Goal: Find specific page/section: Find specific page/section

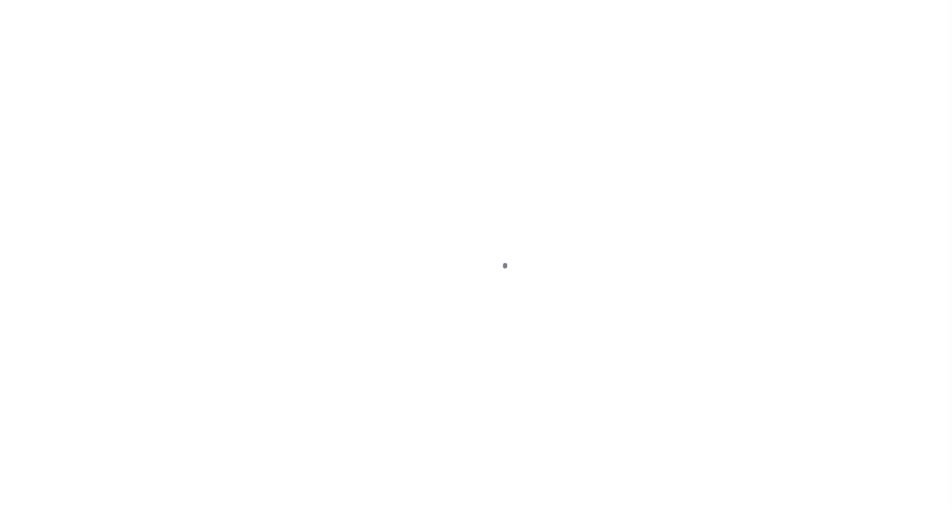
scroll to position [69, 0]
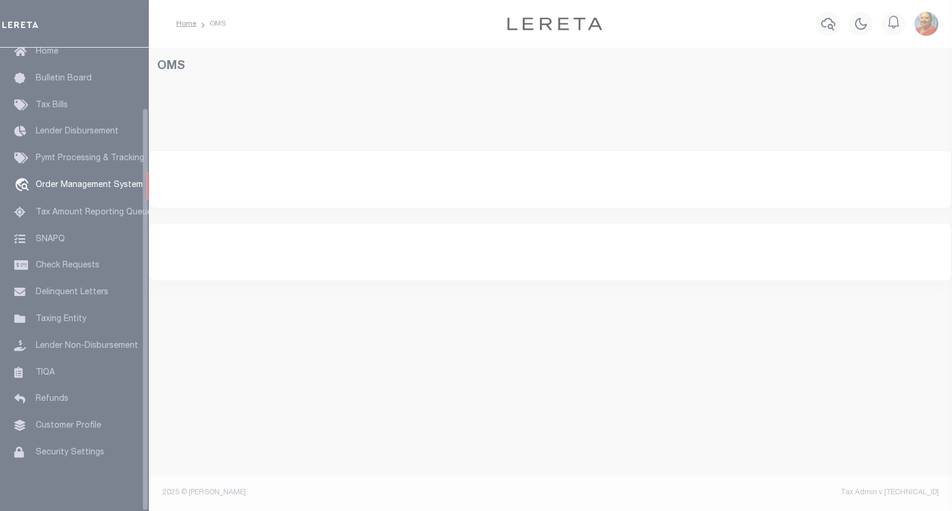
select select "200"
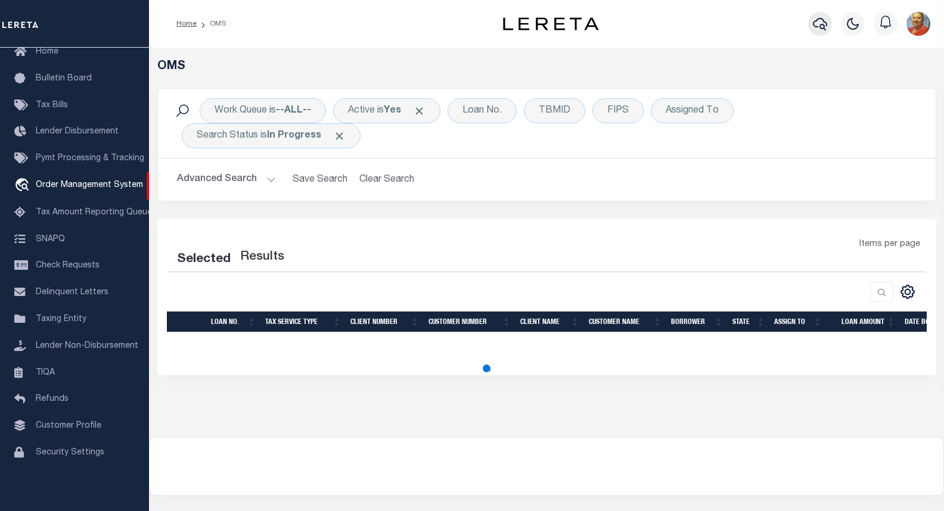
click at [818, 24] on icon "button" at bounding box center [819, 24] width 14 height 14
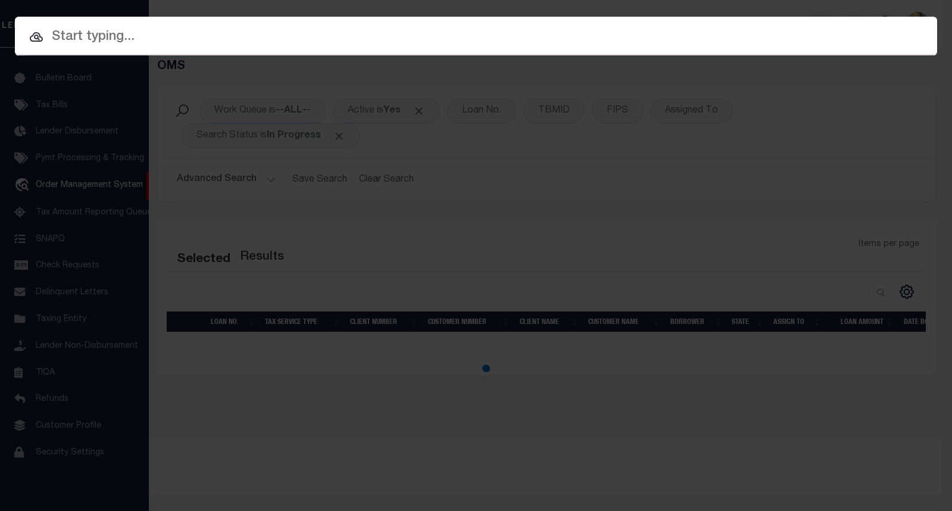
select select "200"
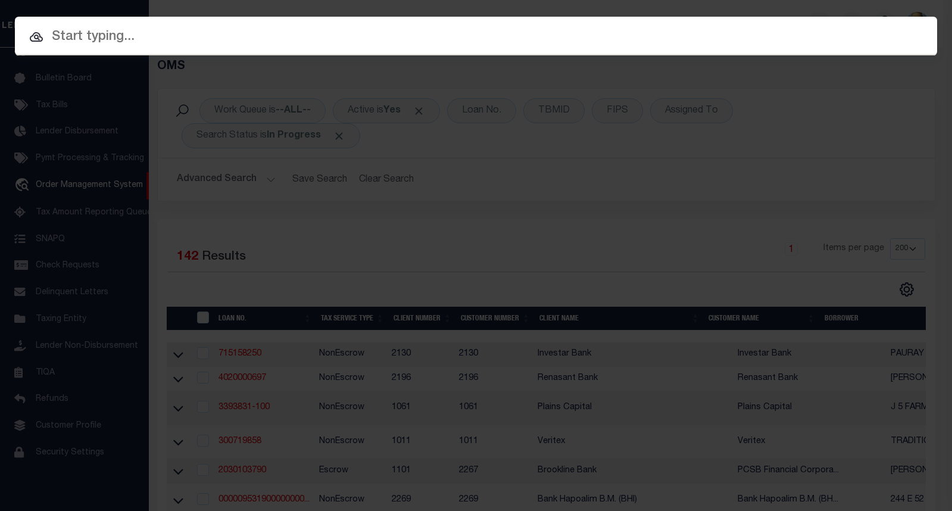
click at [126, 42] on input "text" at bounding box center [476, 37] width 923 height 21
paste input "1421201615"
type input "1421201615"
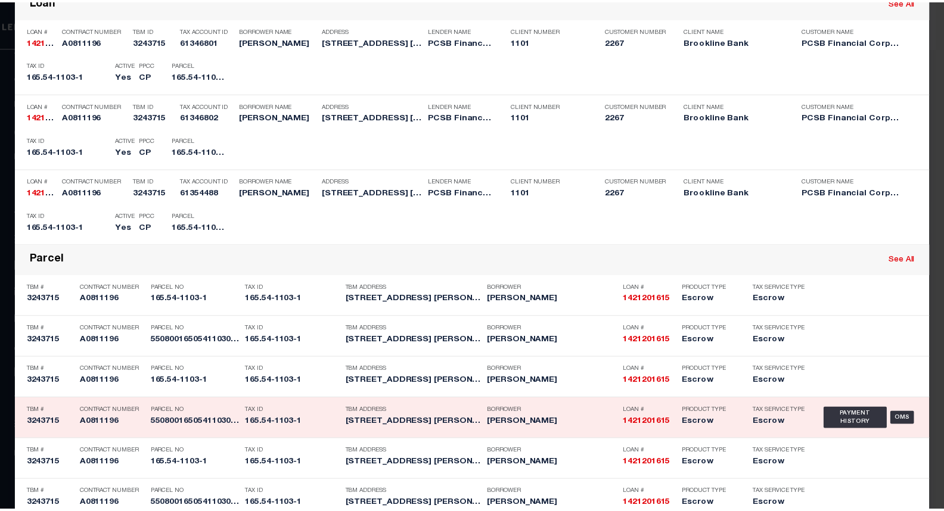
scroll to position [205, 0]
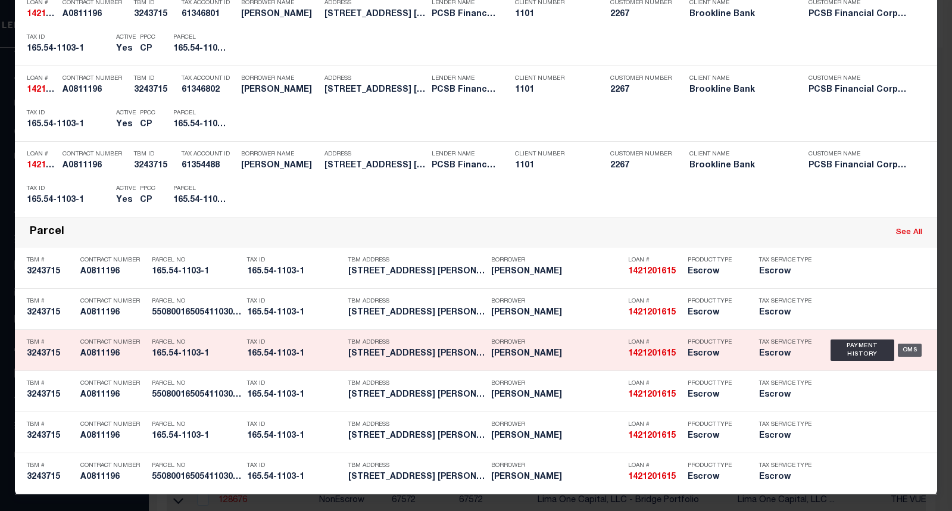
click at [903, 349] on div "OMS" at bounding box center [910, 350] width 24 height 13
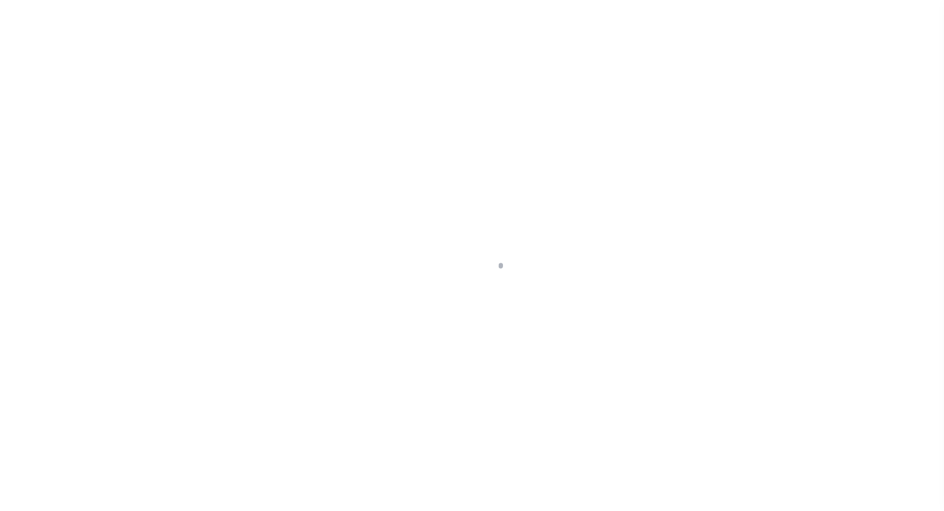
select select "Escrow"
type input "[STREET_ADDRESS]"
type input "5508001650541103001000"
type input "MT. VERNON NY 10550"
type input "14721"
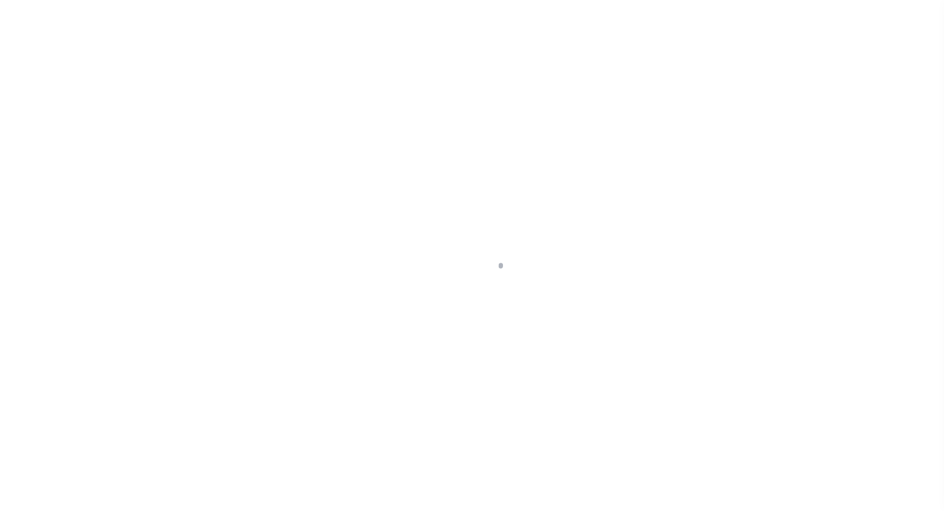
type input "NY"
select select
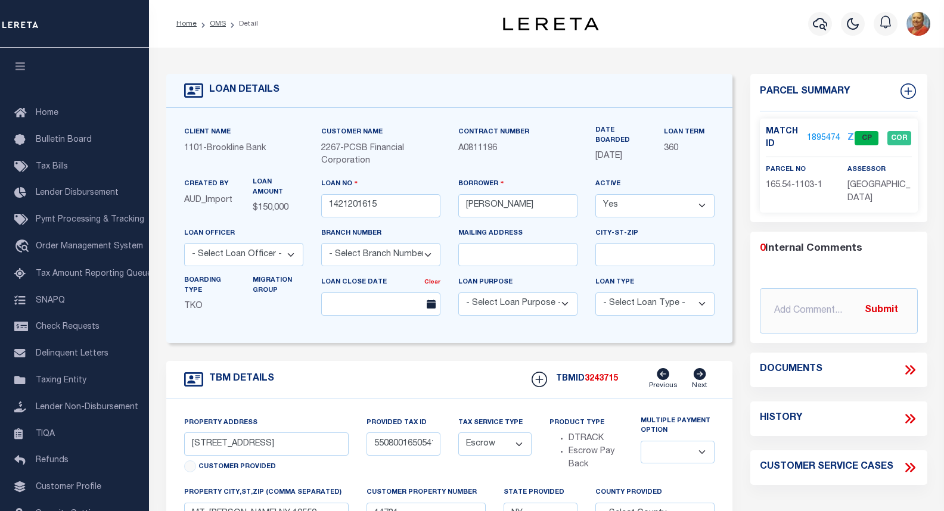
click at [815, 136] on link "1895474" at bounding box center [823, 138] width 33 height 13
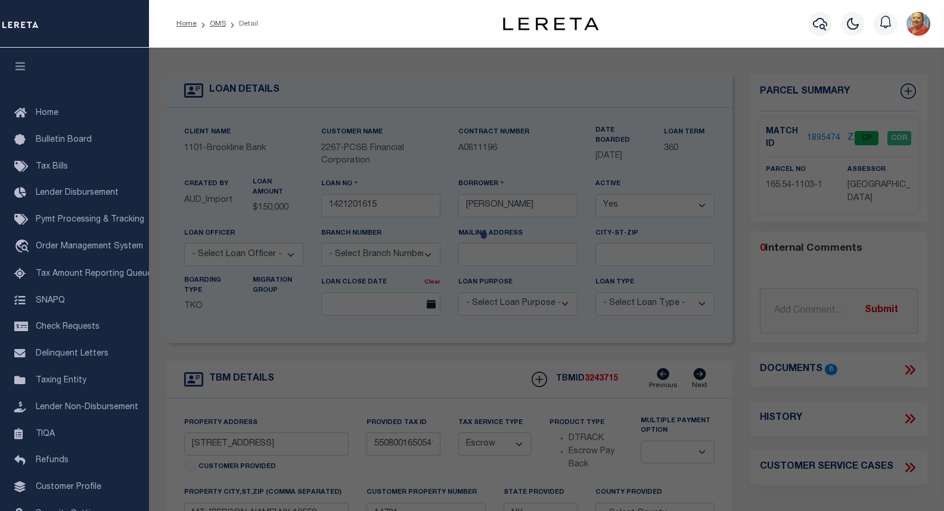
checkbox input "false"
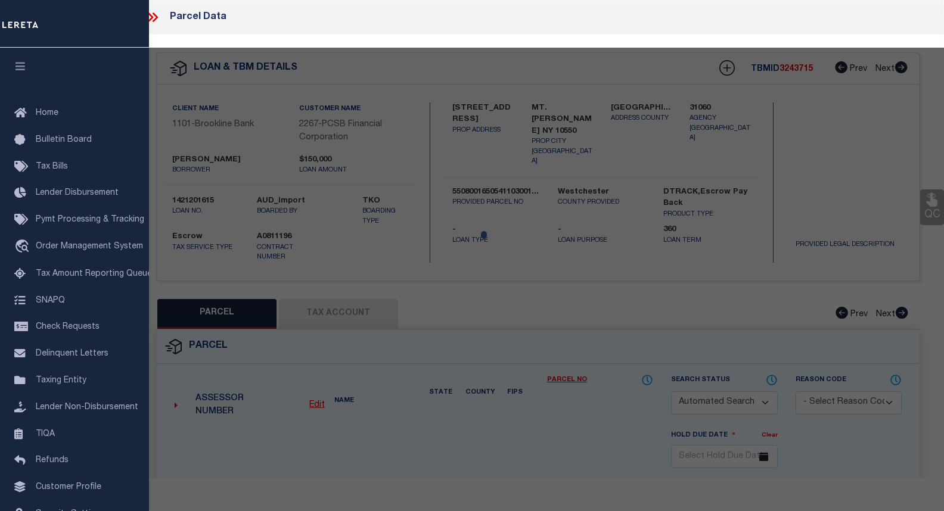
select select "CP"
type input "BARRAGAN, JOSE C/O ISAMAR BARRAGAN"
select select
type input "17 LINCOLN AV ,W"
checkbox input "false"
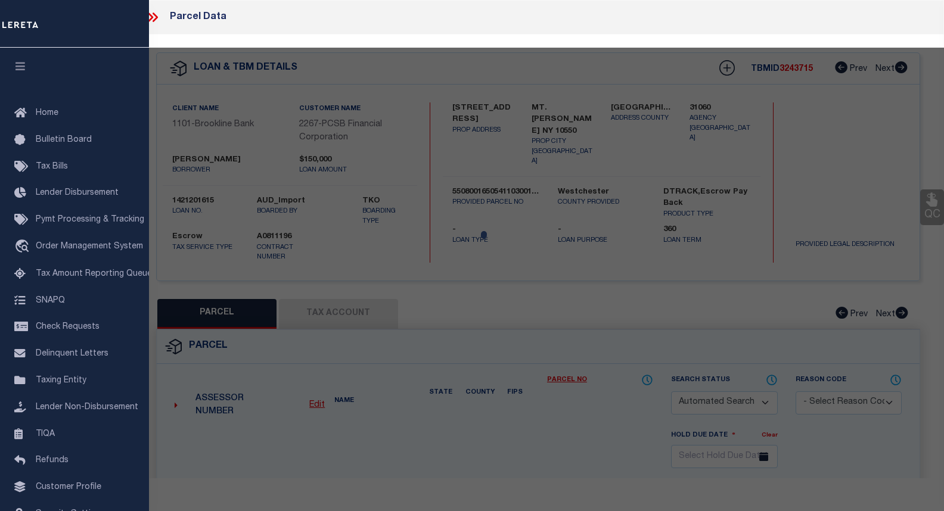
type input "MOUNT VERNON NY 10550"
type textarea "Acreage: .07"
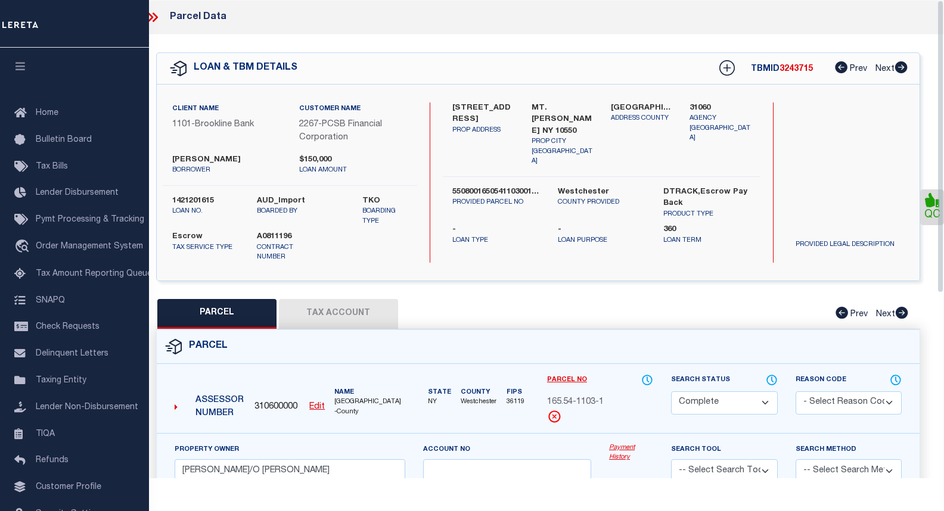
click at [341, 299] on button "Tax Account" at bounding box center [338, 314] width 119 height 30
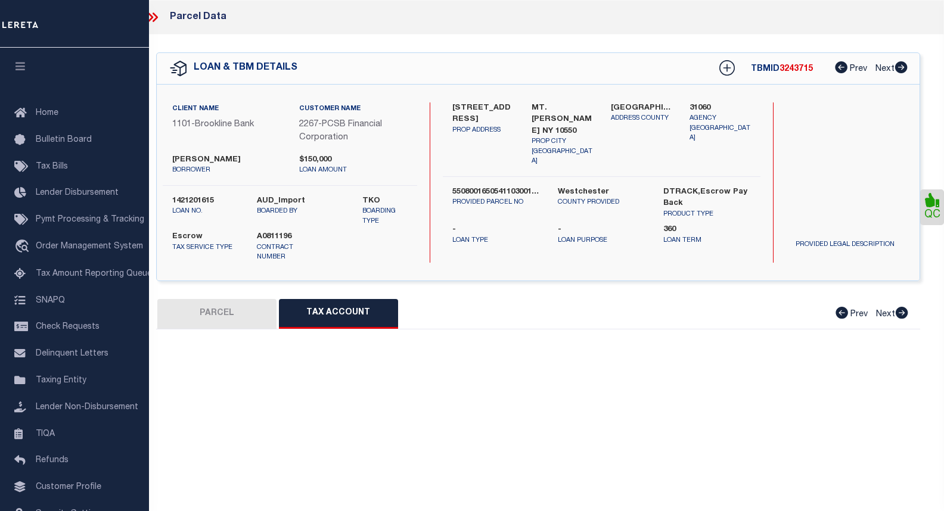
select select "100"
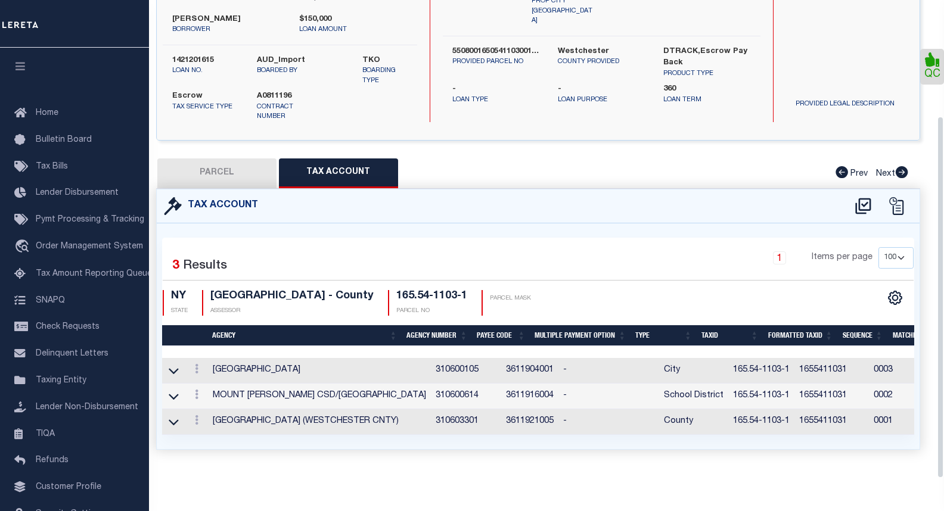
scroll to position [152, 0]
drag, startPoint x: 456, startPoint y: 363, endPoint x: 410, endPoint y: 363, distance: 45.9
click at [431, 363] on td "310600105" at bounding box center [466, 371] width 70 height 26
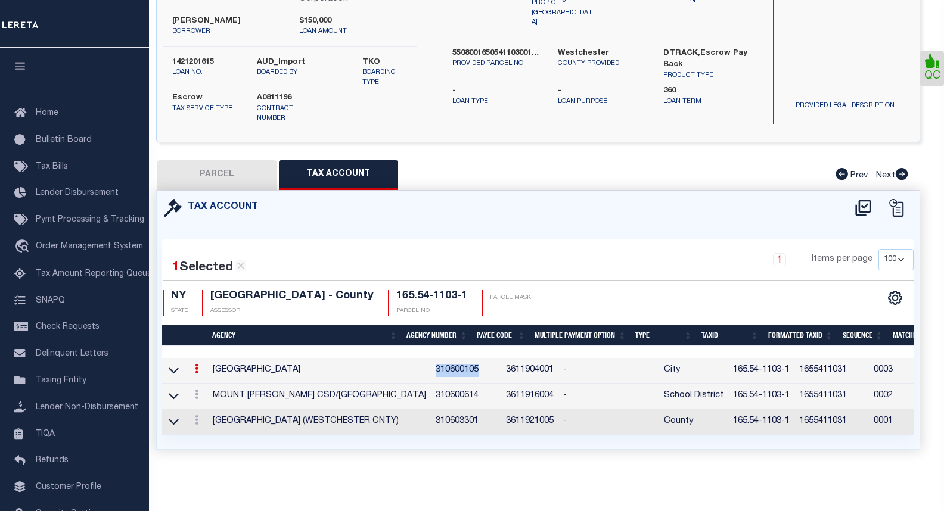
copy td "310600105"
click at [343, 443] on div "1 Selected 3 Results 1 Items per page 10 25 50 100 NY" at bounding box center [538, 337] width 762 height 224
drag, startPoint x: 454, startPoint y: 412, endPoint x: 409, endPoint y: 413, distance: 45.9
click at [431, 413] on td "310603301" at bounding box center [466, 422] width 70 height 26
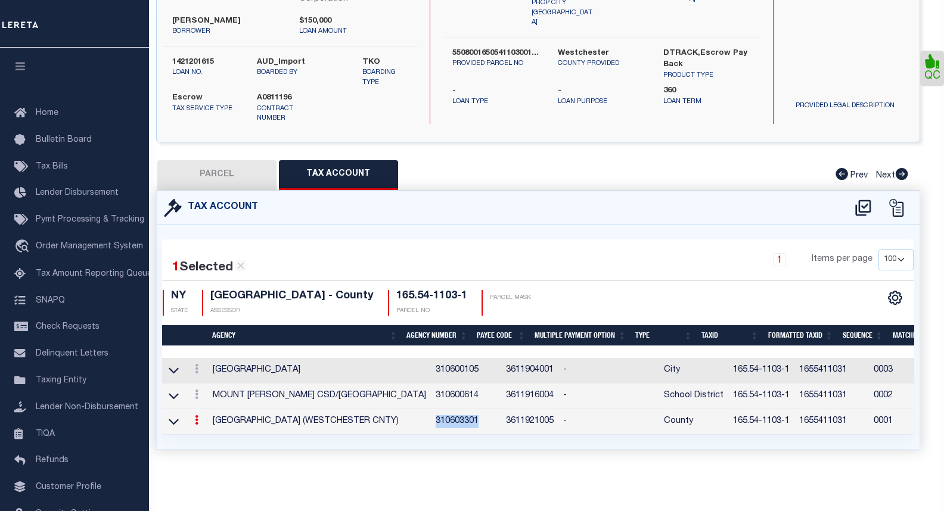
copy td "310603301"
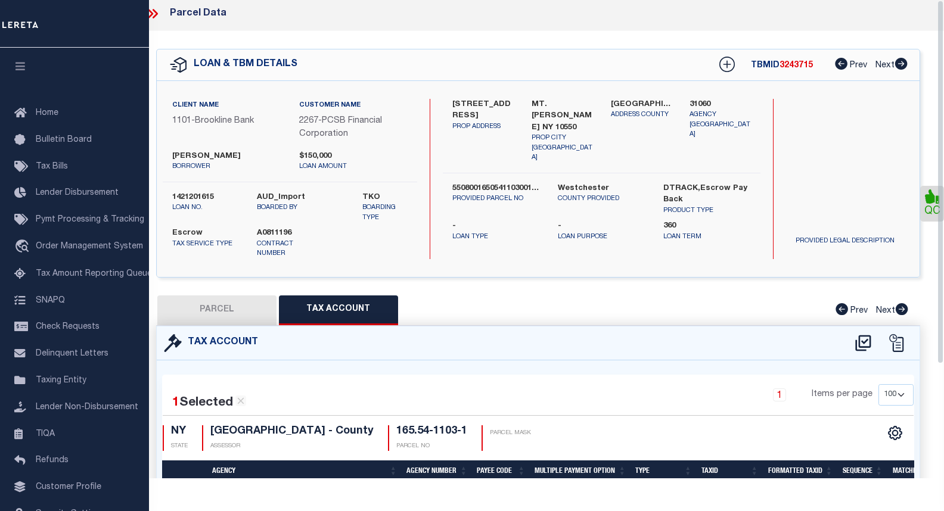
scroll to position [0, 0]
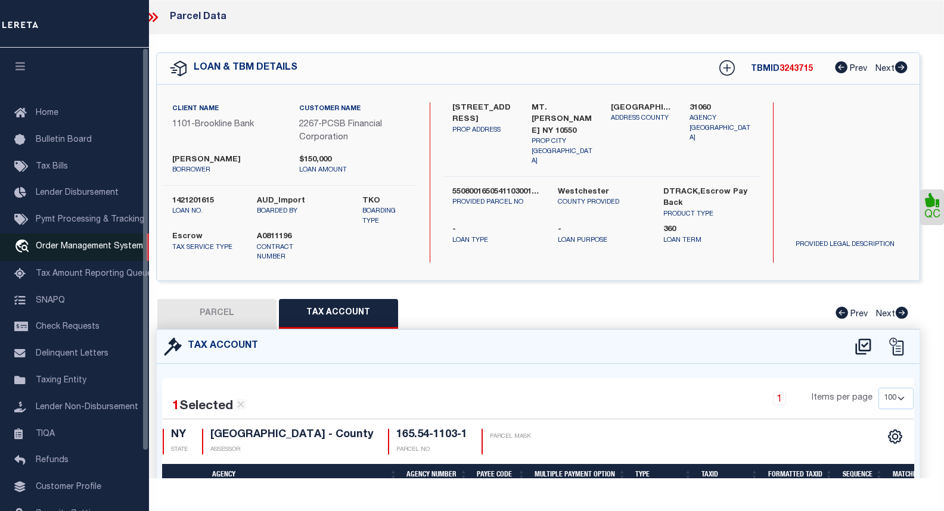
click at [80, 251] on span "Order Management System" at bounding box center [89, 246] width 107 height 8
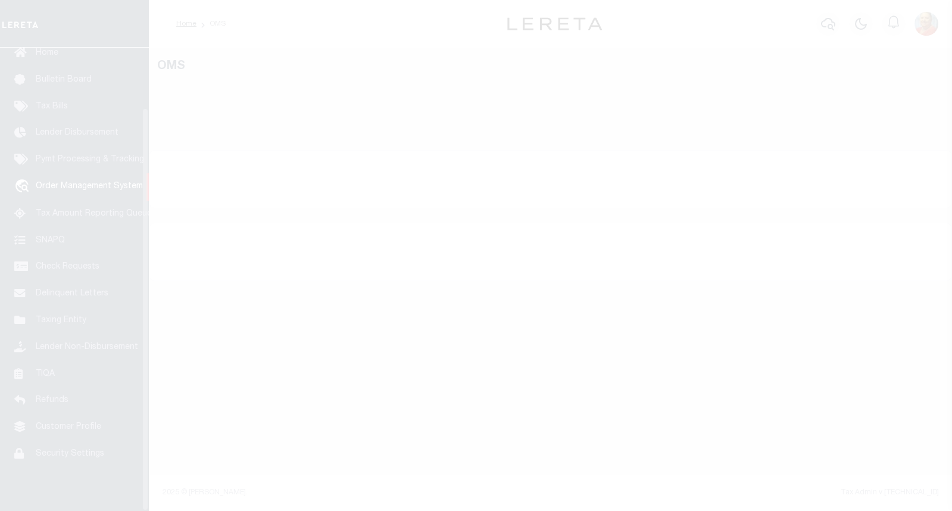
scroll to position [69, 0]
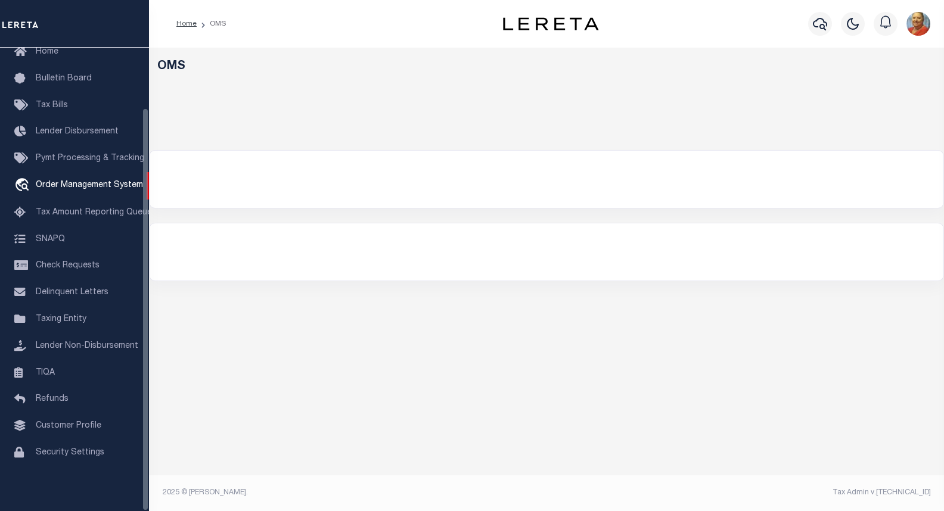
select select "200"
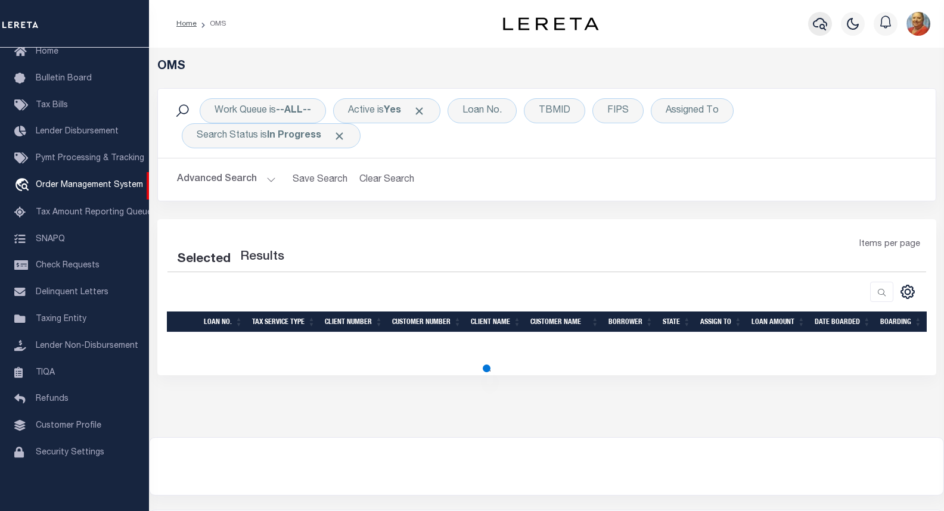
select select "200"
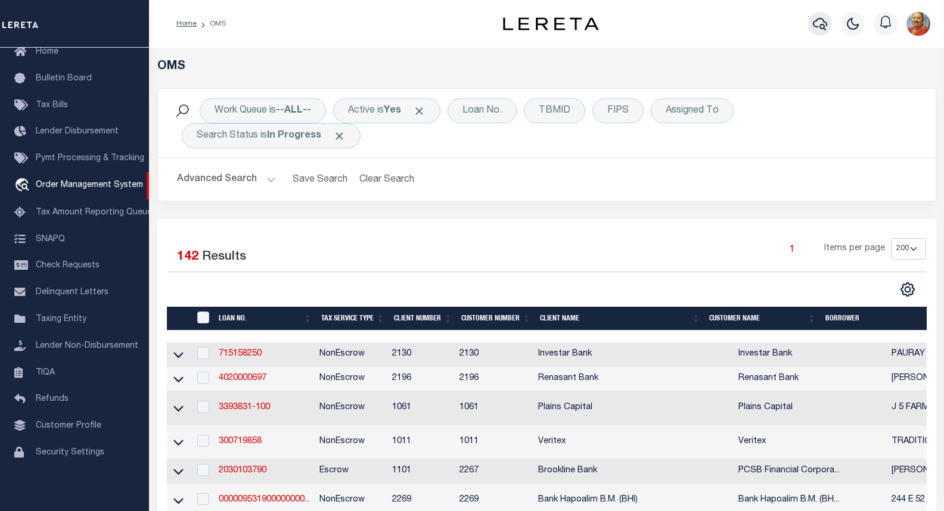
click at [823, 23] on icon "button" at bounding box center [819, 24] width 14 height 13
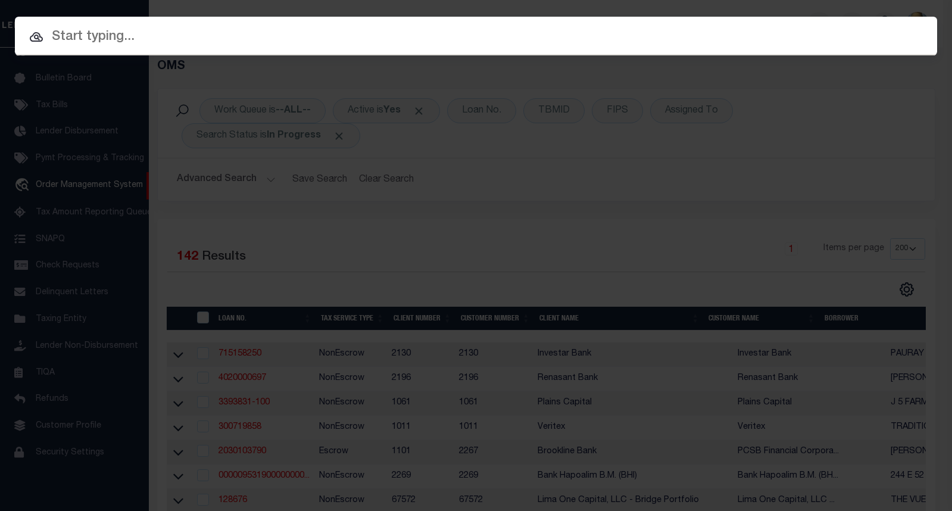
click at [102, 36] on input "text" at bounding box center [476, 37] width 923 height 21
paste input "310603301"
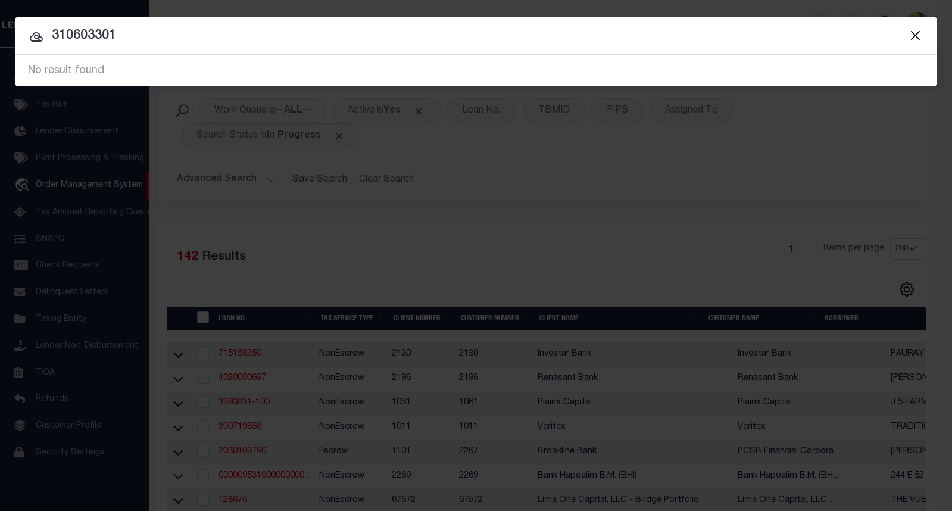
drag, startPoint x: 129, startPoint y: 36, endPoint x: 39, endPoint y: 33, distance: 90.0
click at [39, 55] on div "310603301 No result found" at bounding box center [476, 70] width 923 height 31
paste input "165.54-1103-18"
type input "165.54-1103"
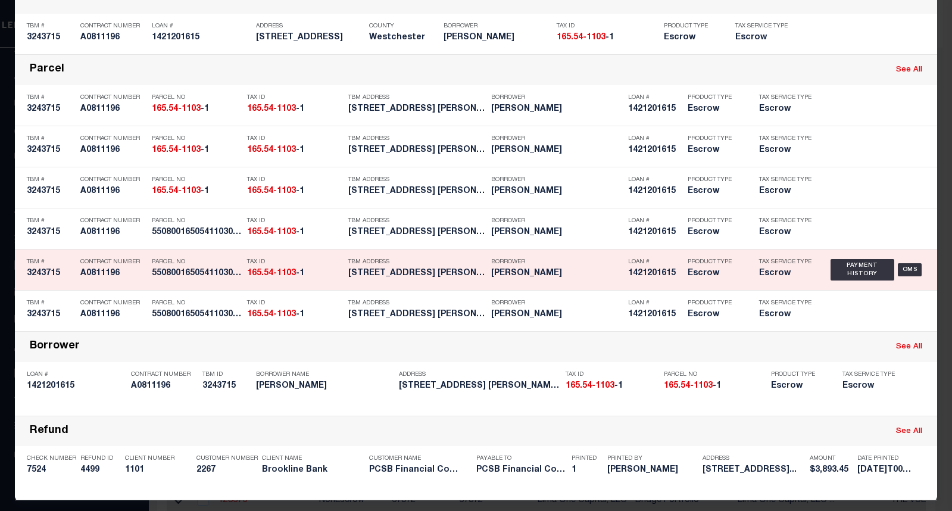
scroll to position [362, 0]
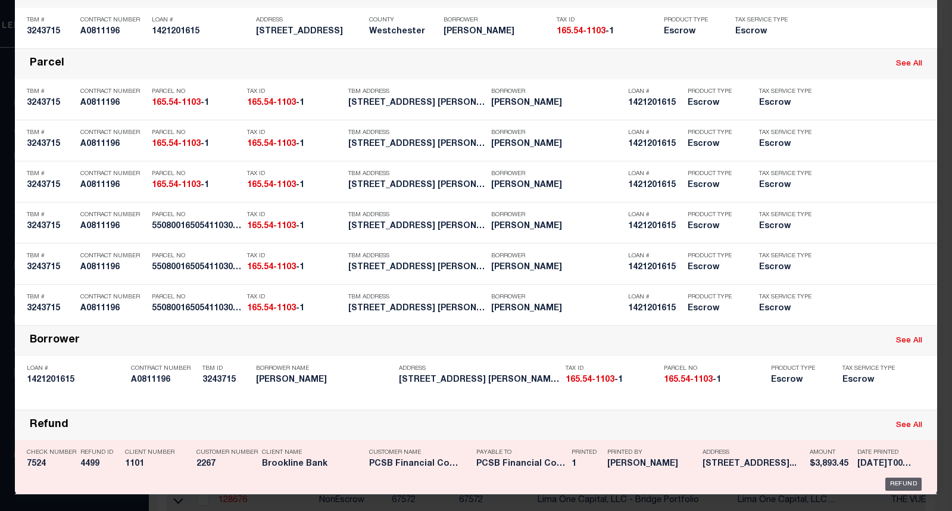
click at [895, 481] on div "Refund" at bounding box center [904, 484] width 36 height 13
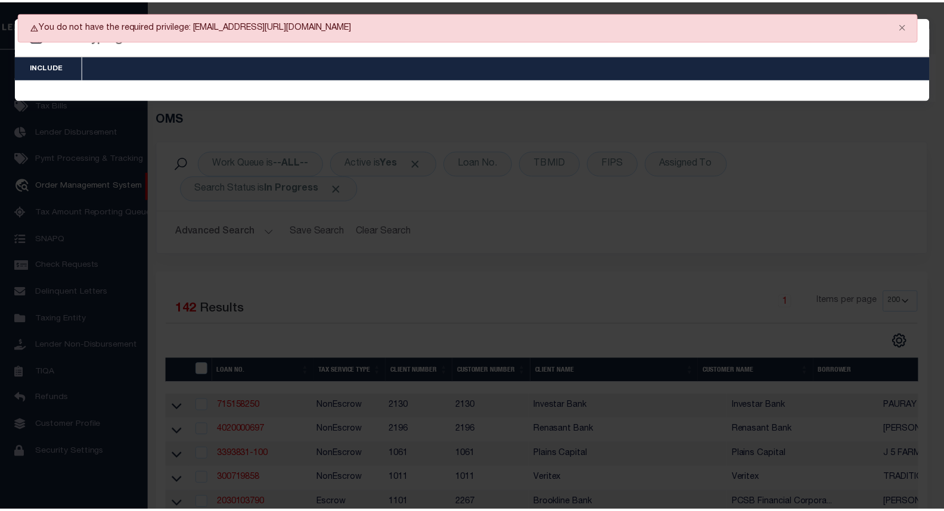
scroll to position [0, 0]
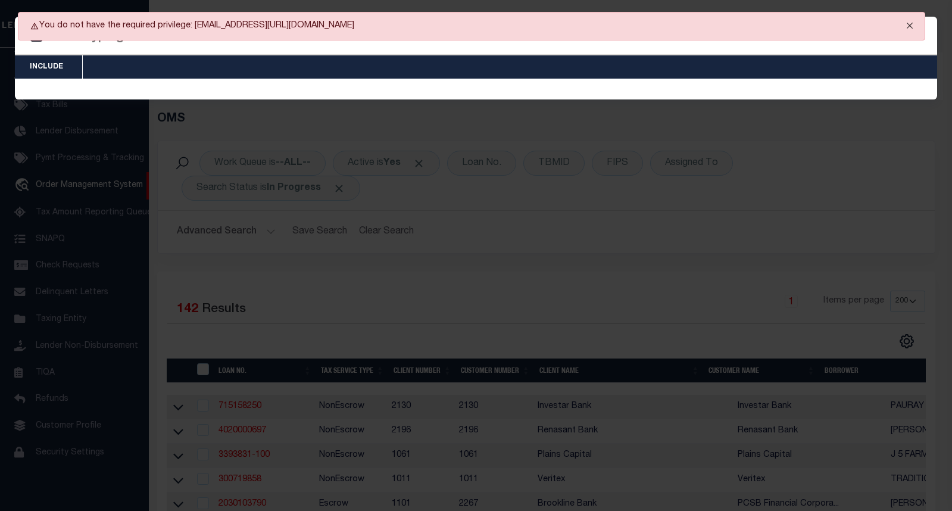
click at [910, 27] on button "Close" at bounding box center [910, 26] width 30 height 26
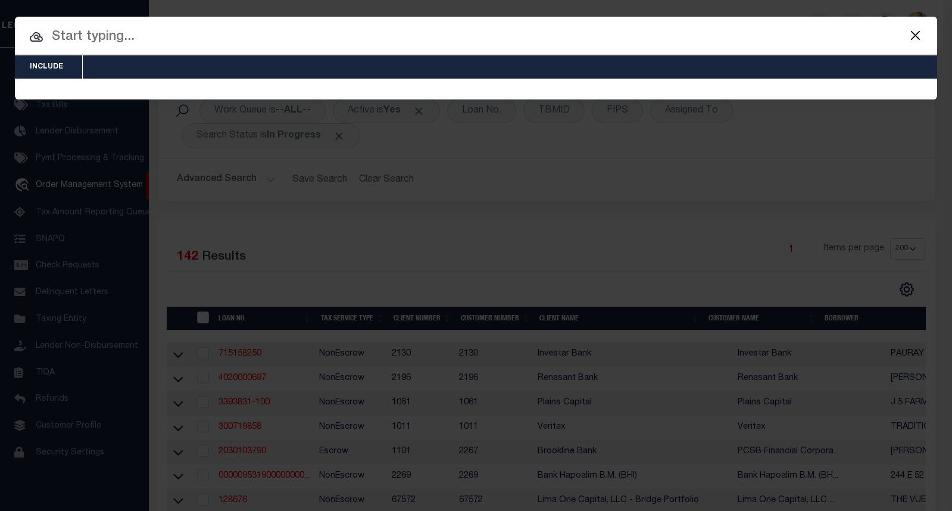
click at [62, 147] on div "Include Loans TBM Customers Borrowers Payments (Lender Non-Disb) Payments (Lend…" at bounding box center [476, 255] width 952 height 511
click at [910, 33] on button "Close" at bounding box center [915, 34] width 15 height 15
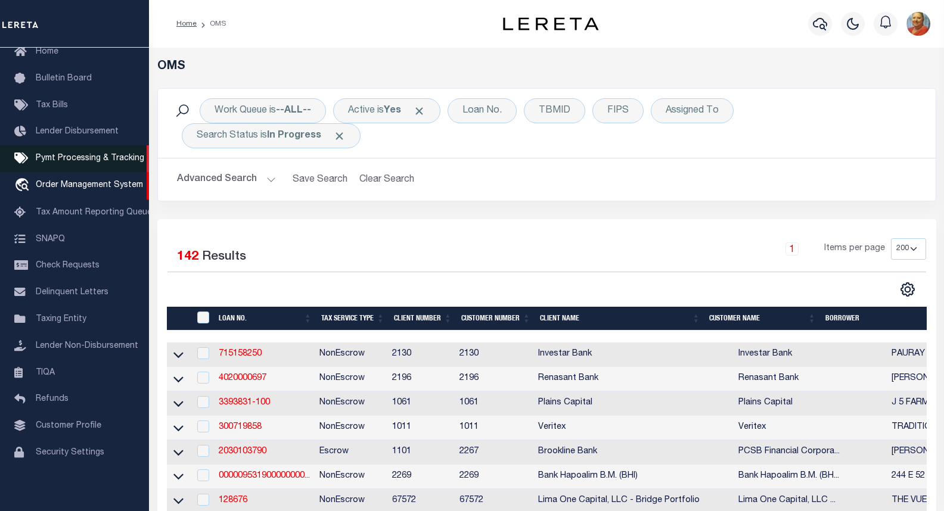
click at [63, 154] on span "Pymt Processing & Tracking" at bounding box center [90, 158] width 108 height 8
